Goal: Manage account settings

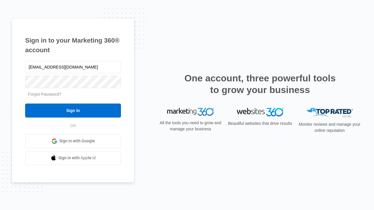
type input "[EMAIL_ADDRESS][DOMAIN_NAME]"
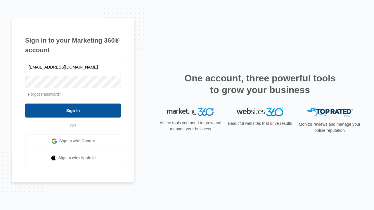
click at [73, 110] on input "Sign In" at bounding box center [73, 111] width 96 height 14
